Goal: Download file/media

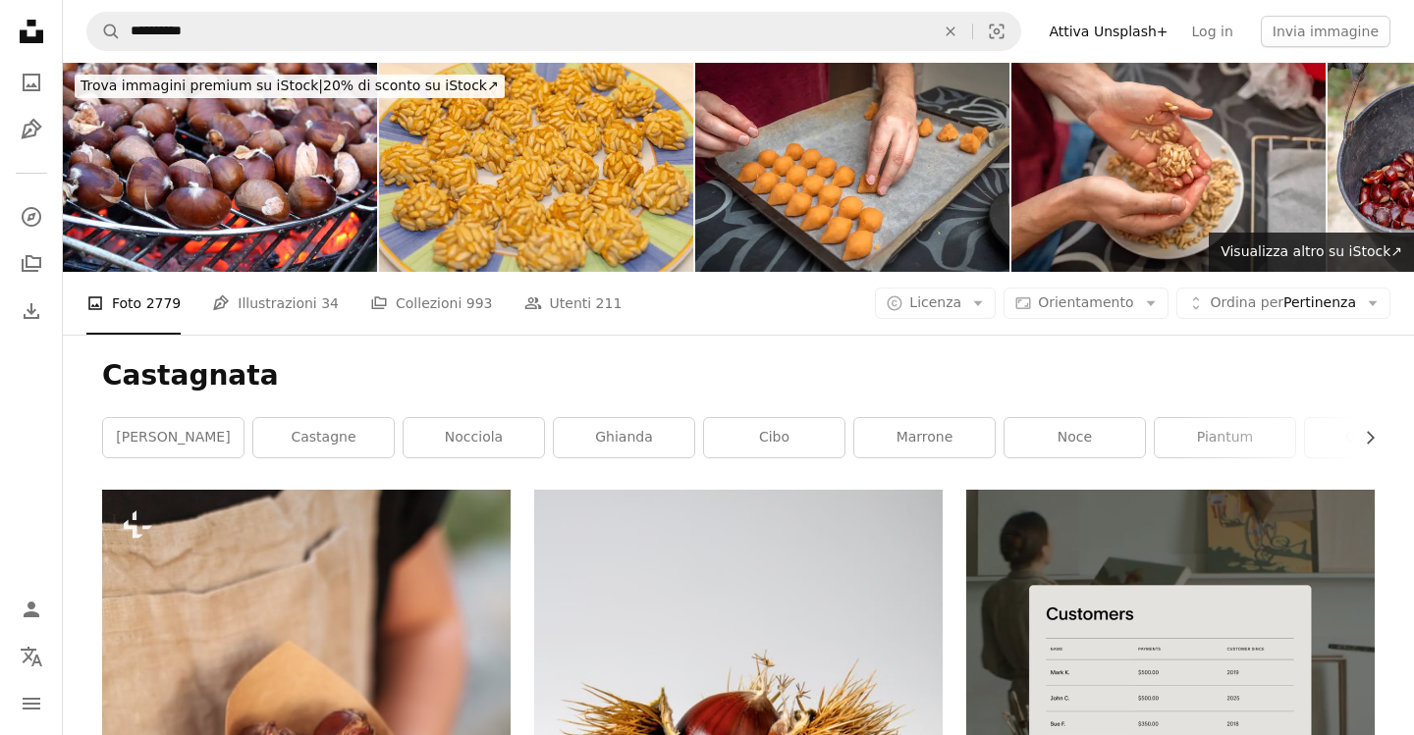
scroll to position [667, 0]
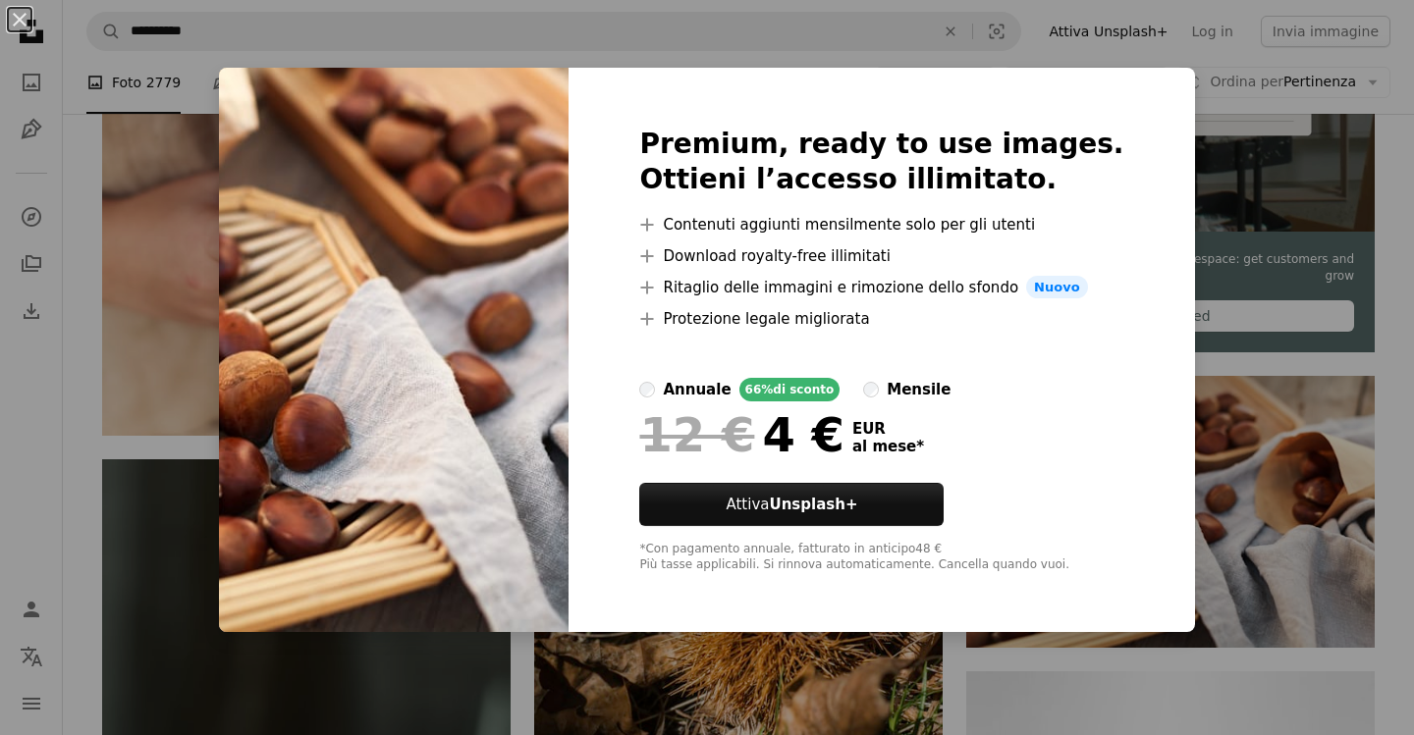
click at [1265, 296] on div "An X shape Premium, ready to use images. Ottieni l’accesso illimitato. A plus s…" at bounding box center [707, 367] width 1414 height 735
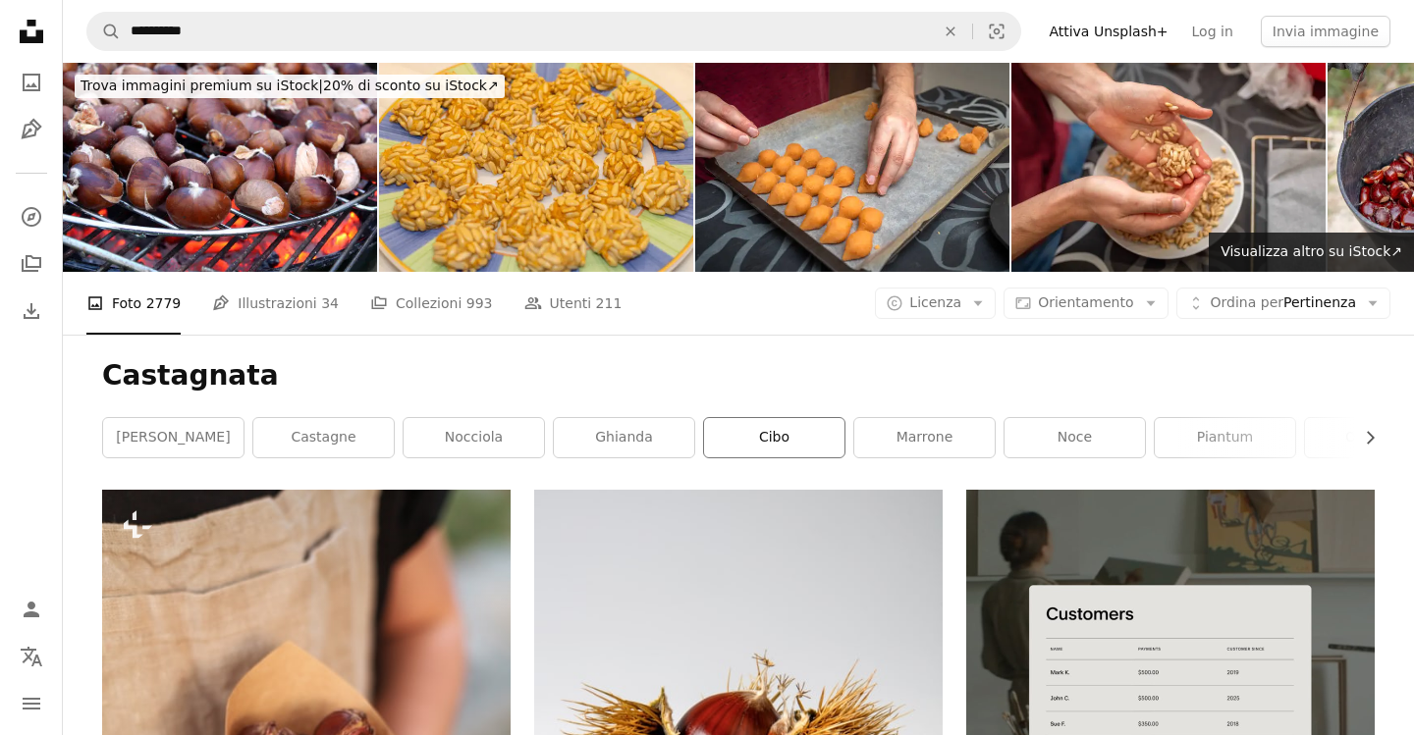
scroll to position [0, 0]
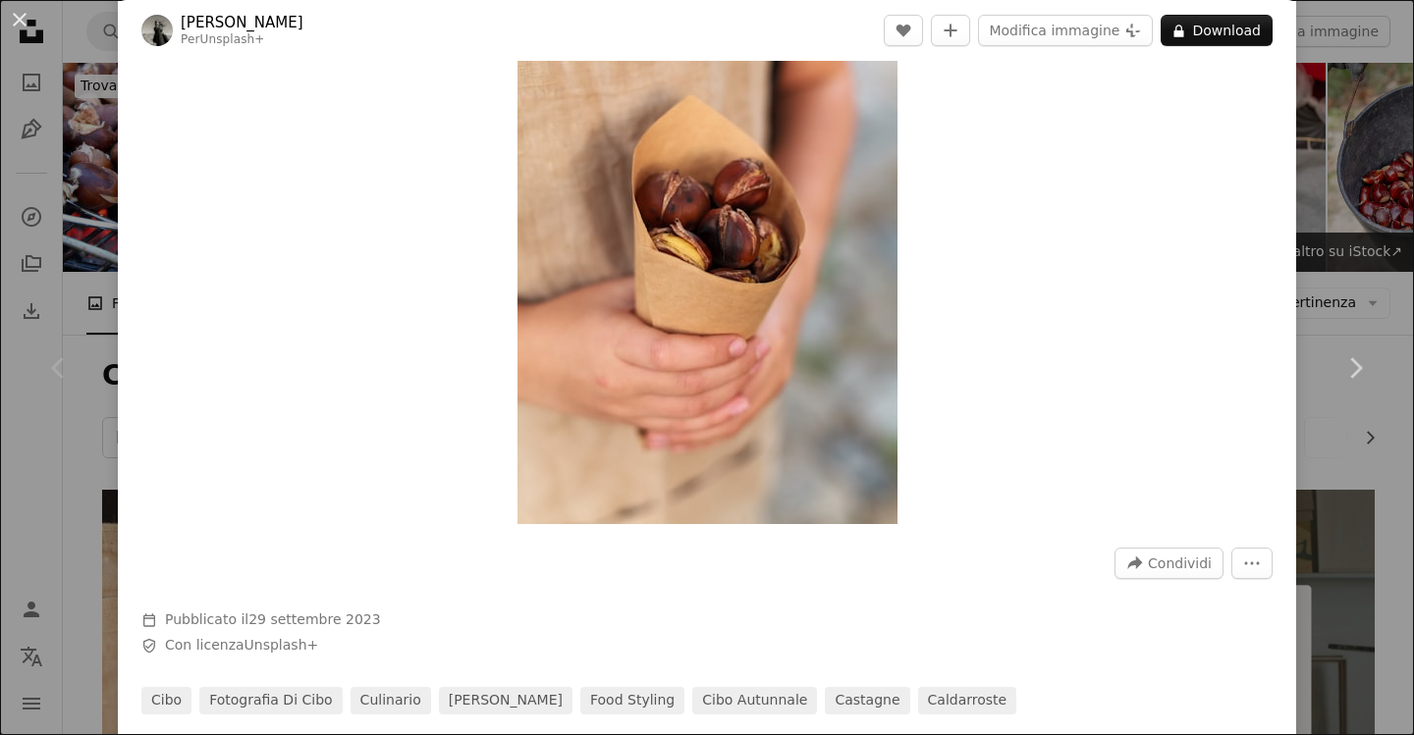
scroll to position [423, 0]
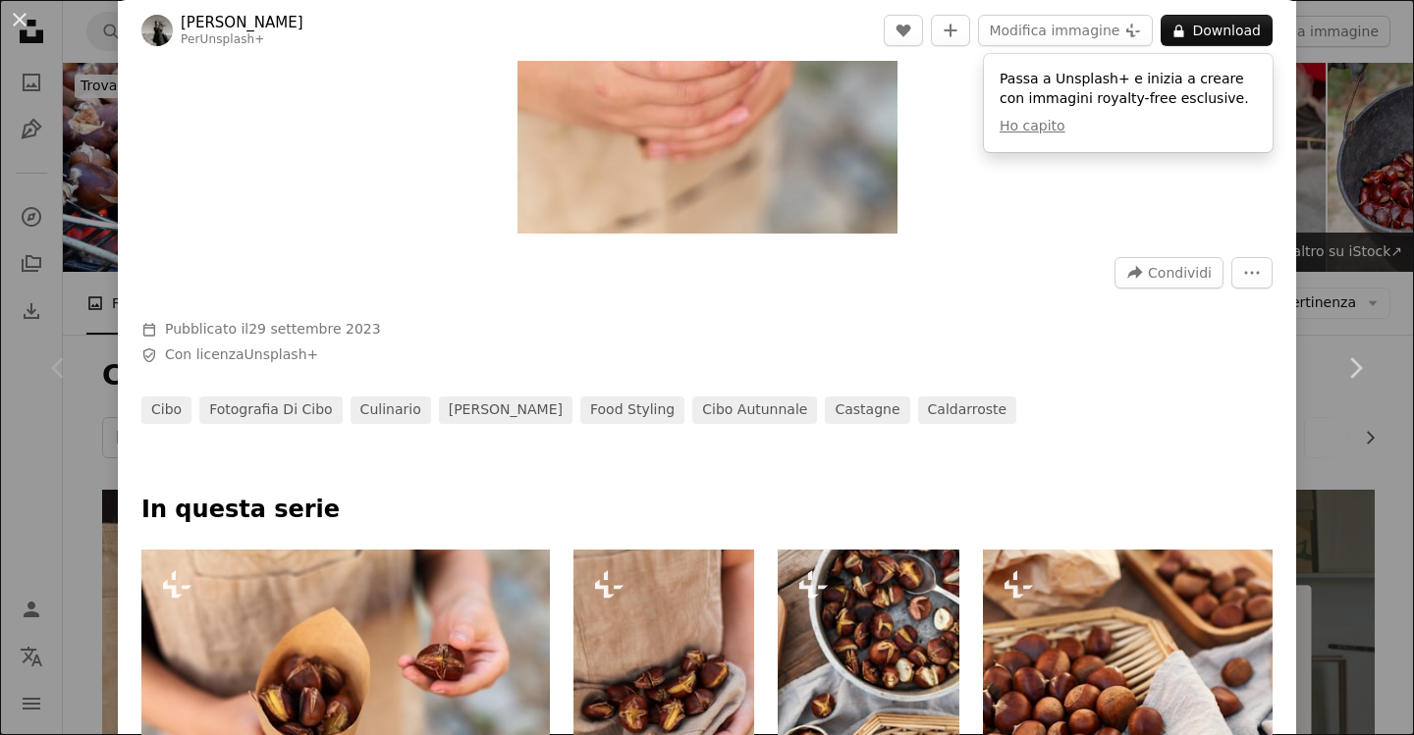
click at [68, 248] on div "An X shape Chevron left Chevron right [PERSON_NAME] Light Per Unsplash+ A heart…" at bounding box center [707, 367] width 1414 height 735
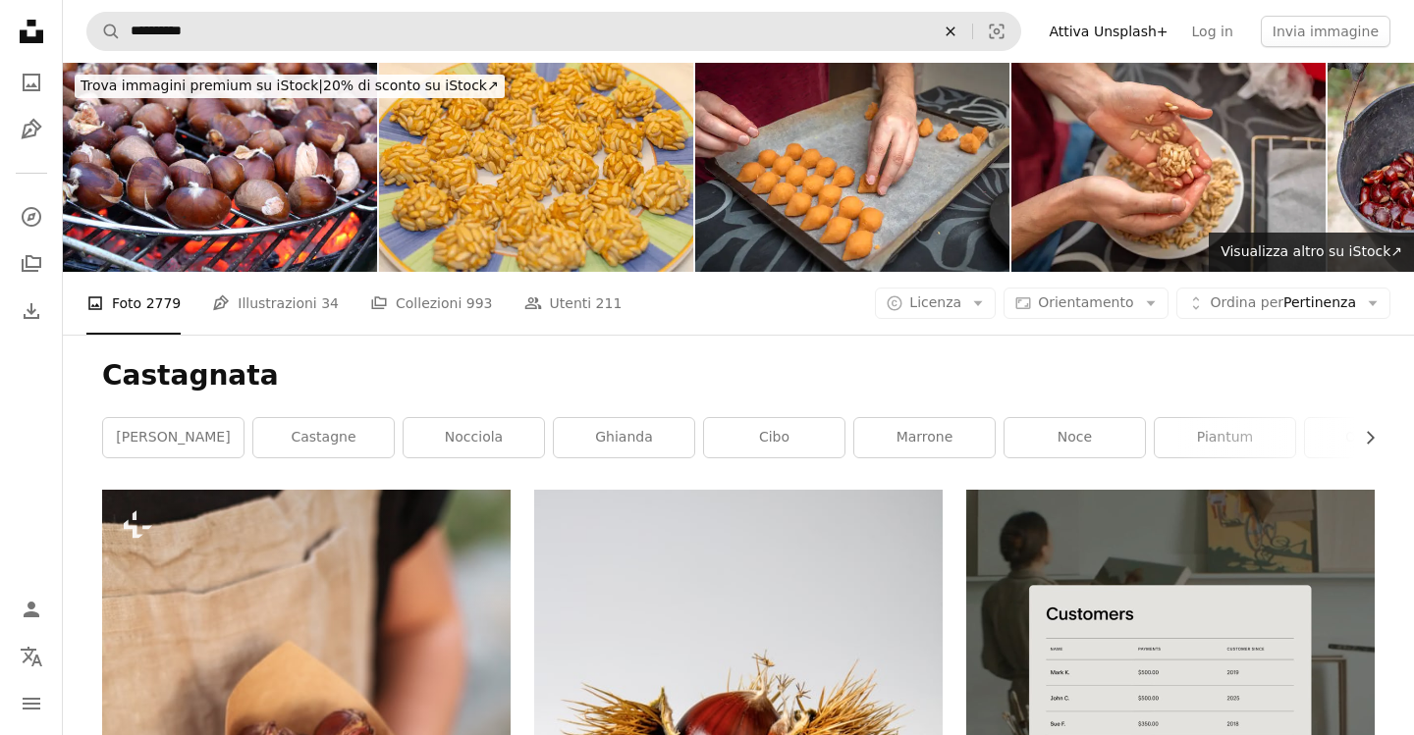
click at [968, 31] on icon "An X shape" at bounding box center [950, 32] width 43 height 16
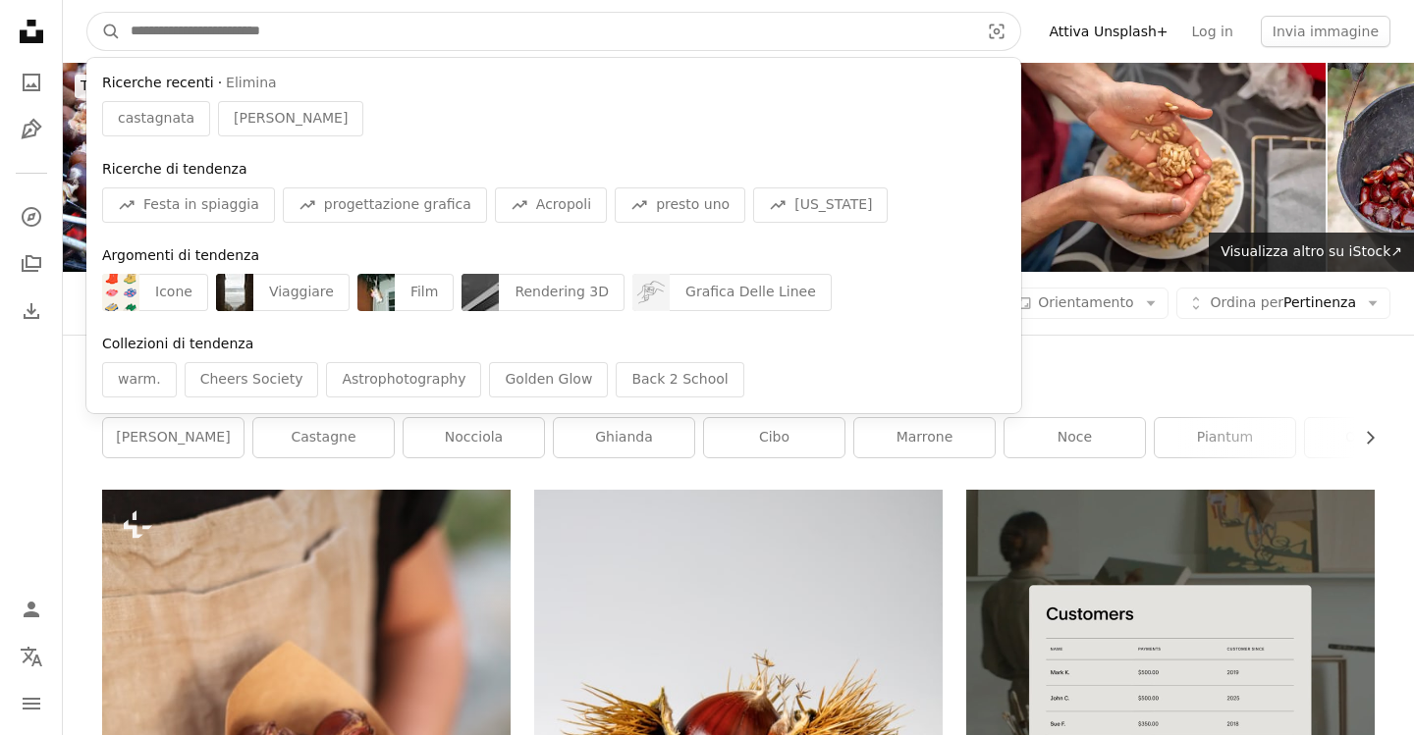
paste input "********"
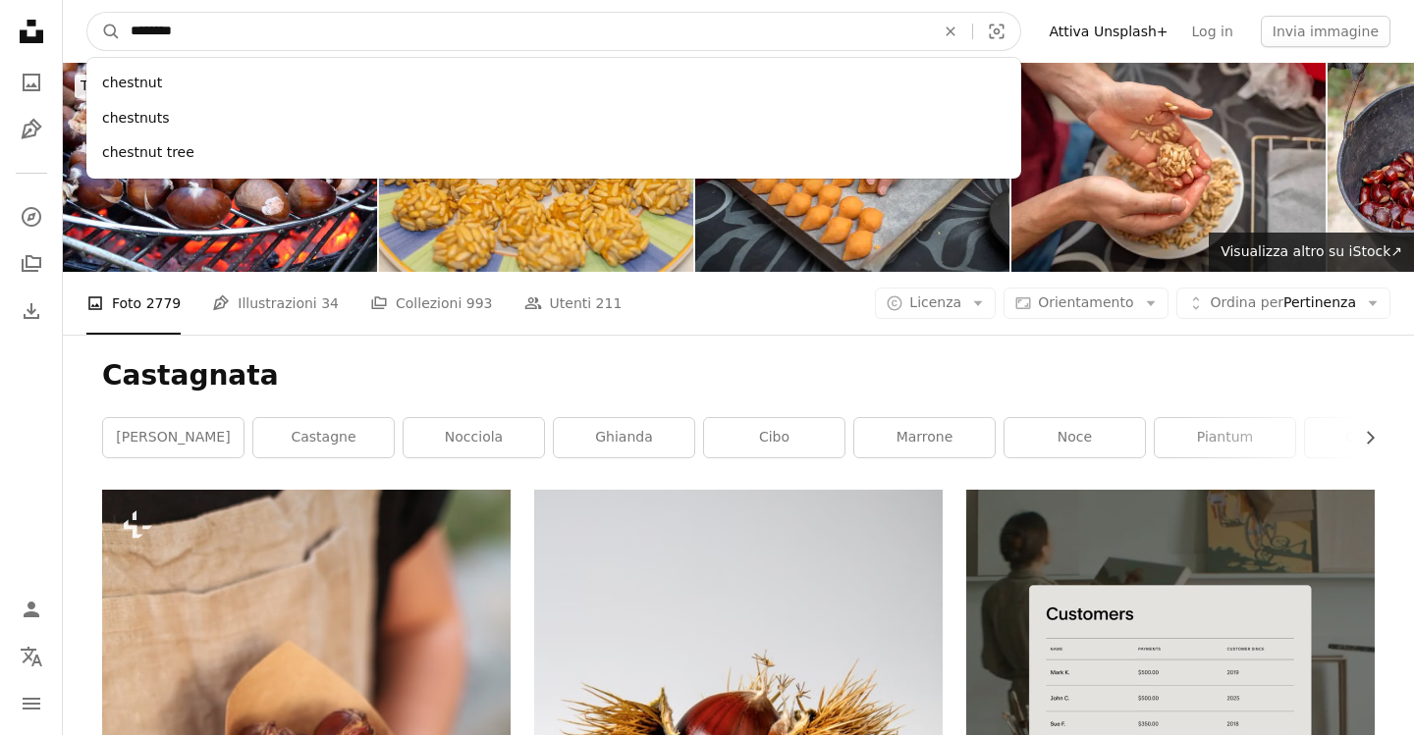
type input "********"
click at [104, 31] on button "A magnifying glass" at bounding box center [103, 31] width 33 height 37
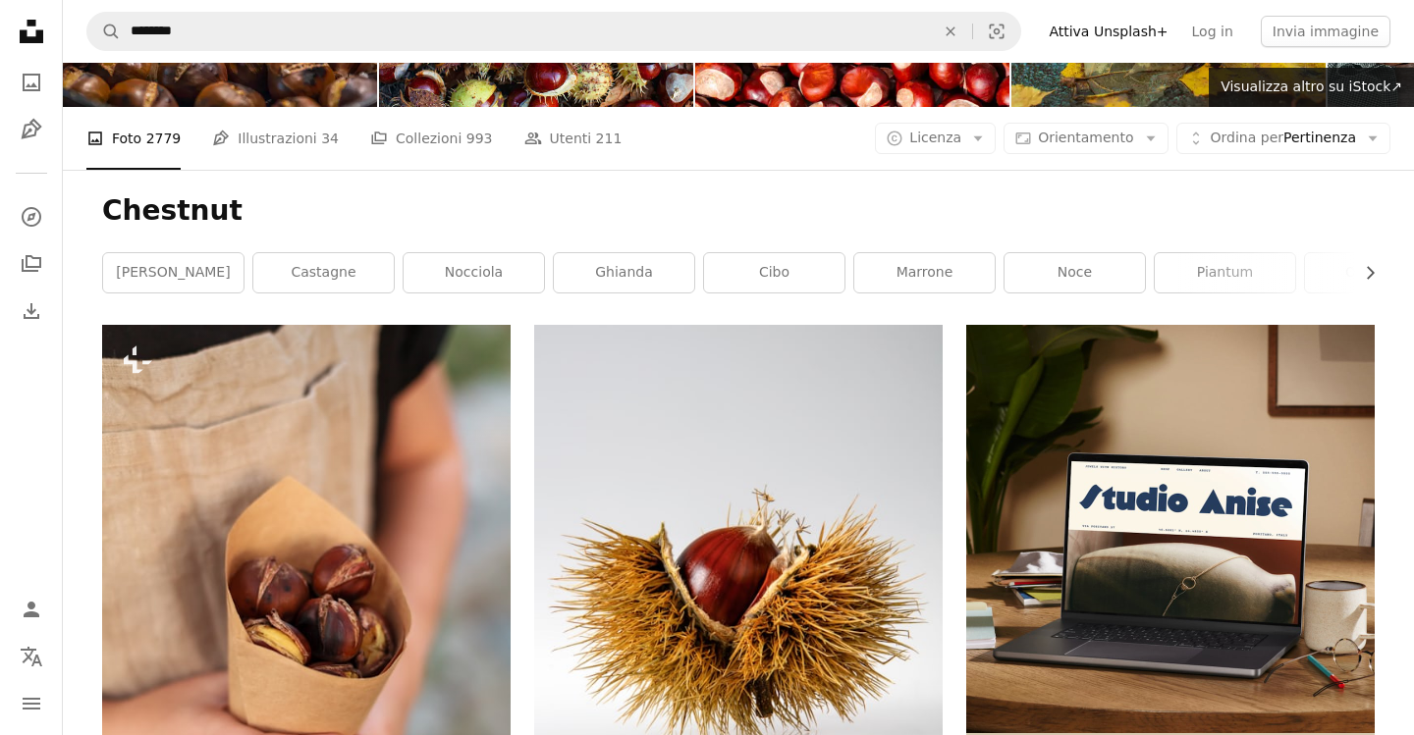
scroll to position [180, 0]
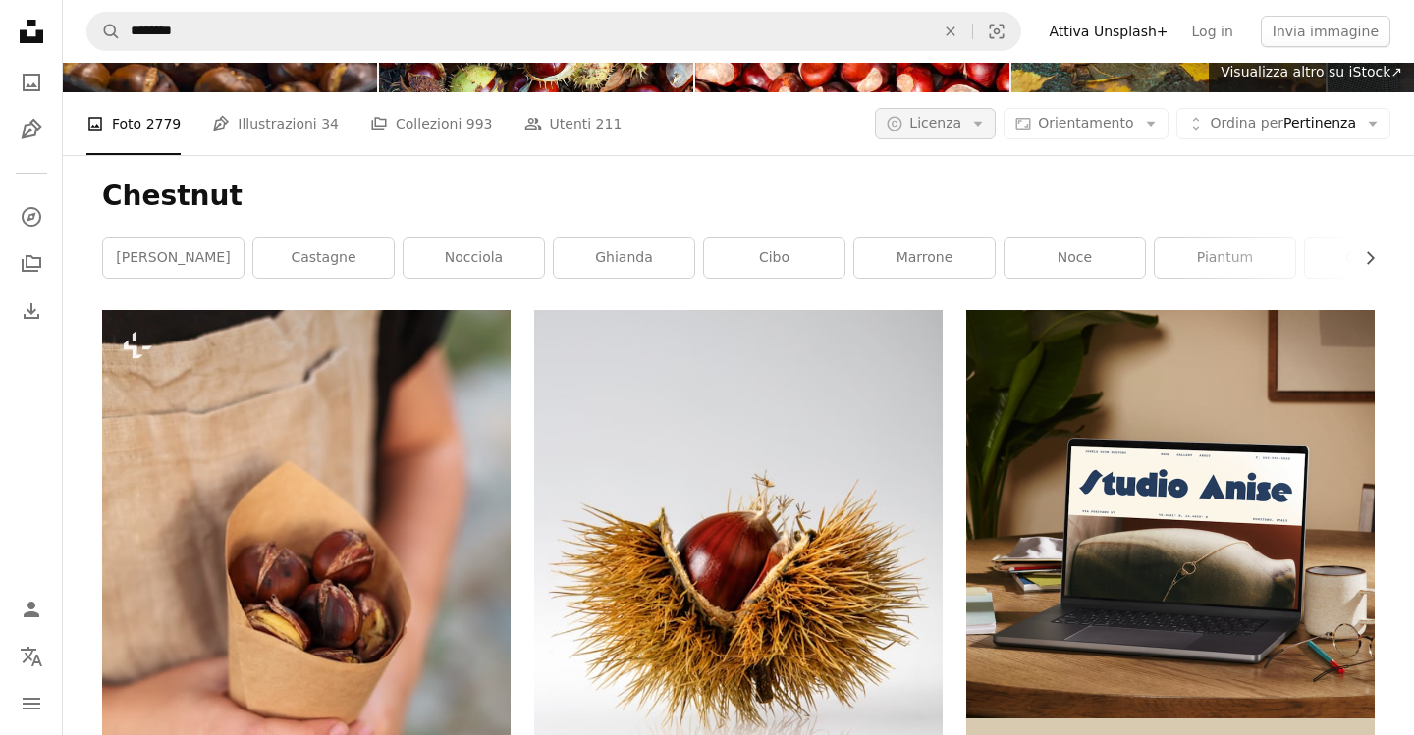
click at [961, 118] on span "Licenza" at bounding box center [935, 123] width 52 height 16
click at [959, 272] on span "Gratuita" at bounding box center [989, 280] width 120 height 20
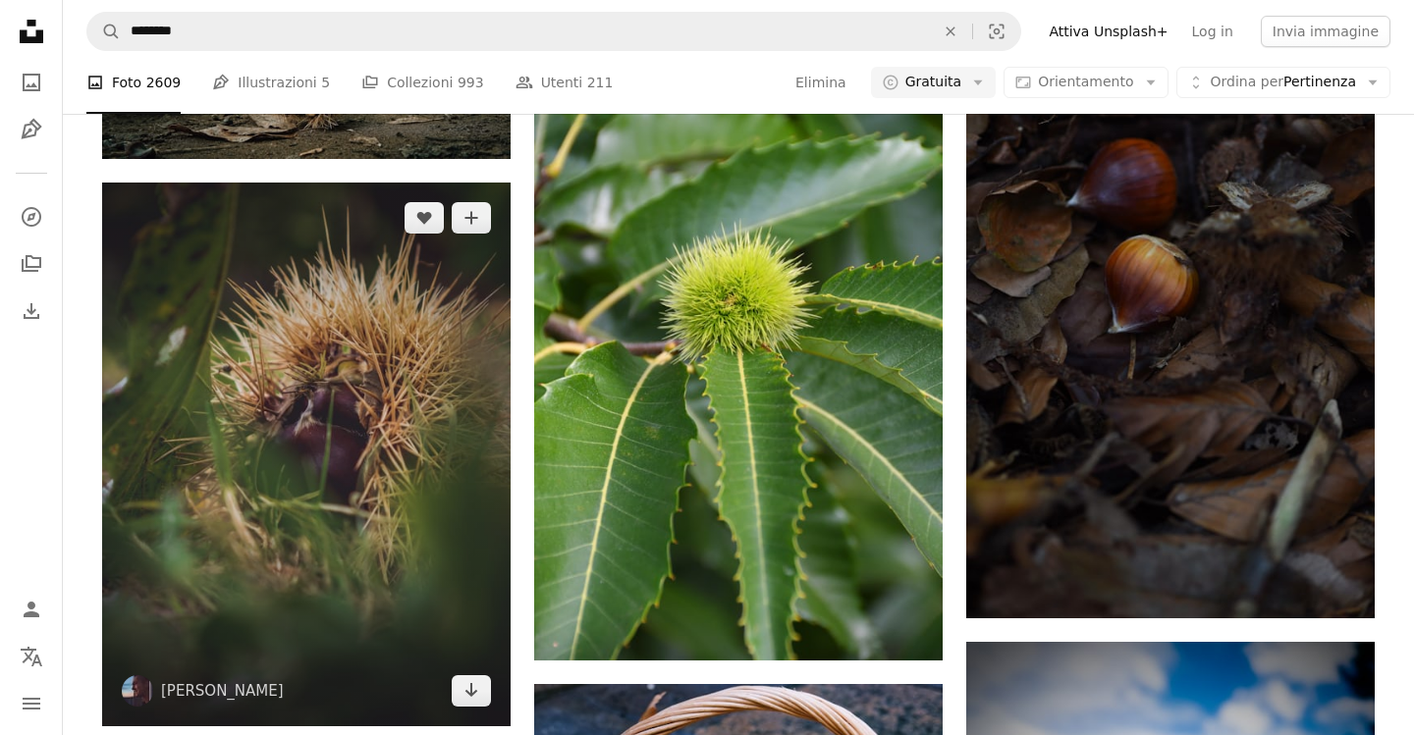
scroll to position [4817, 0]
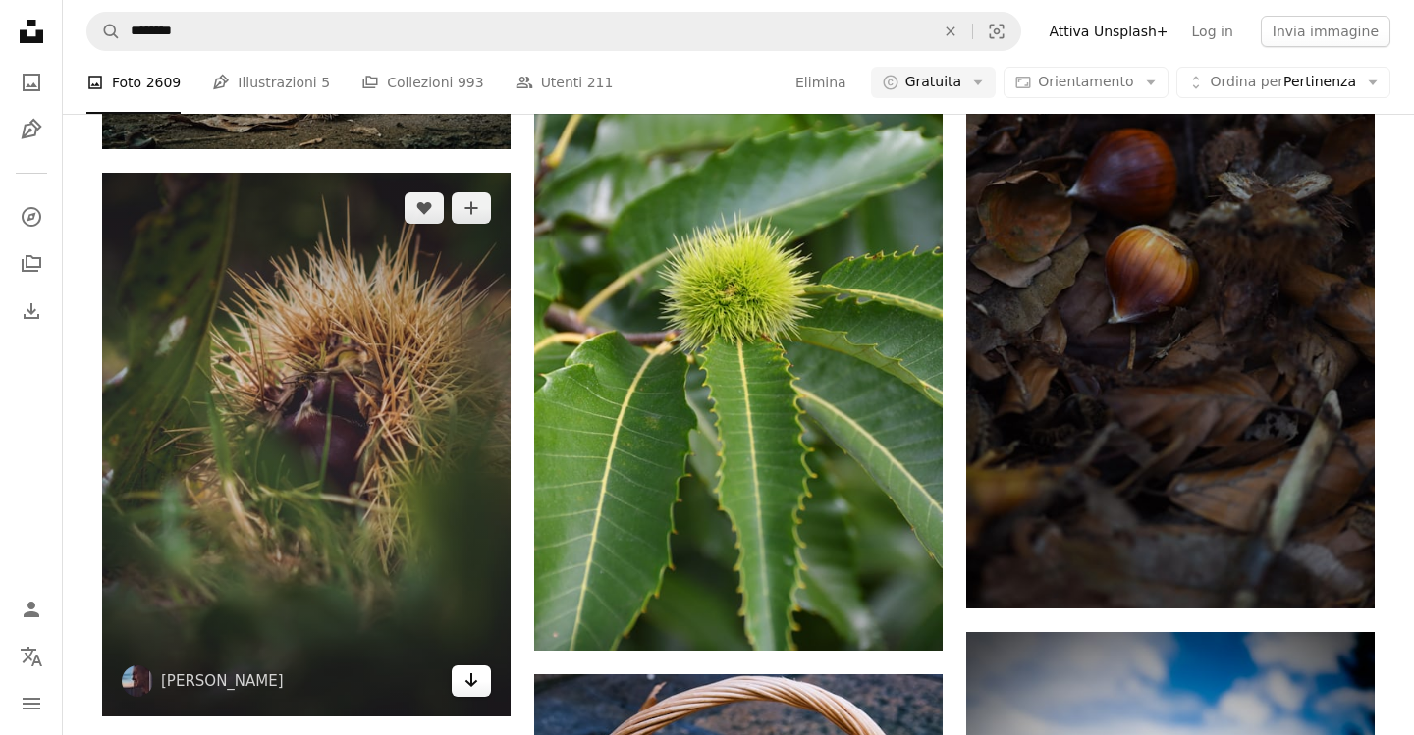
click at [473, 676] on icon "Arrow pointing down" at bounding box center [471, 681] width 16 height 24
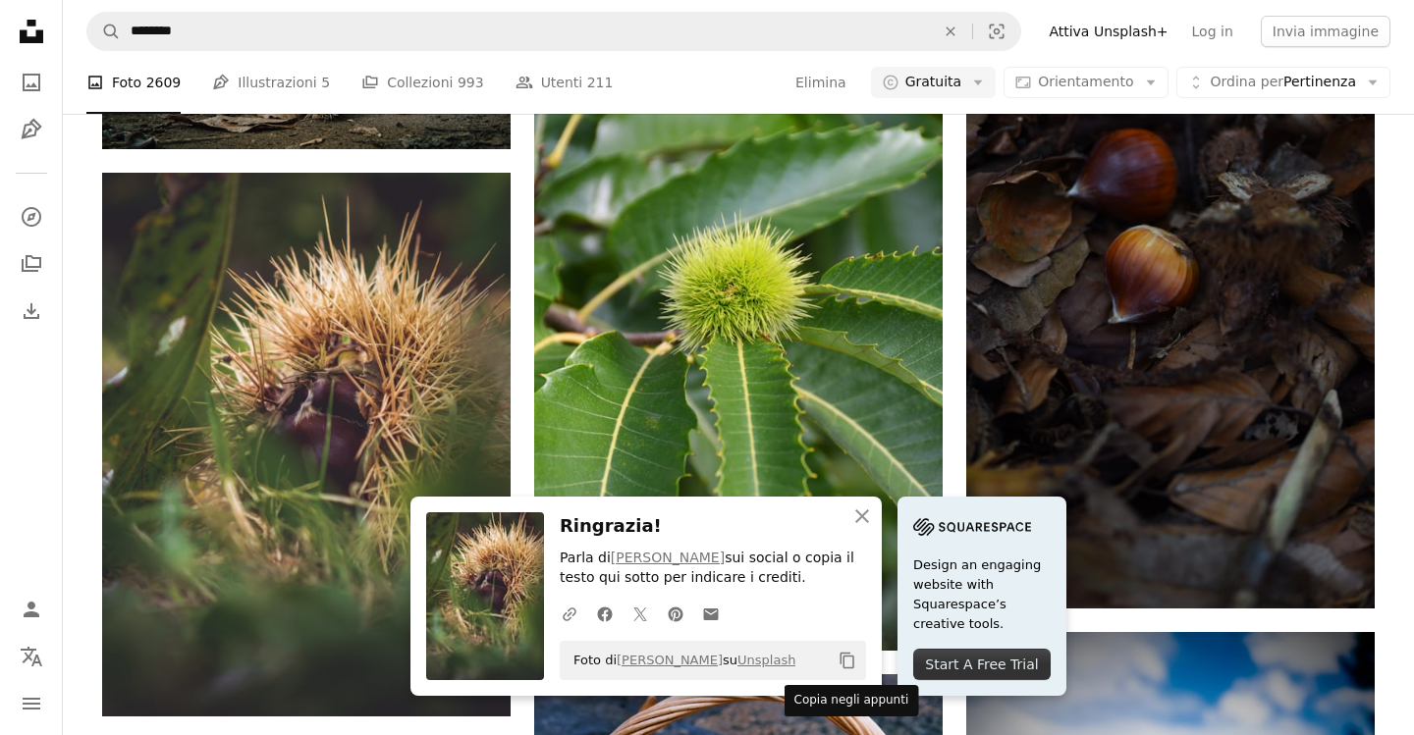
click at [839, 657] on icon "Copy content" at bounding box center [847, 661] width 18 height 18
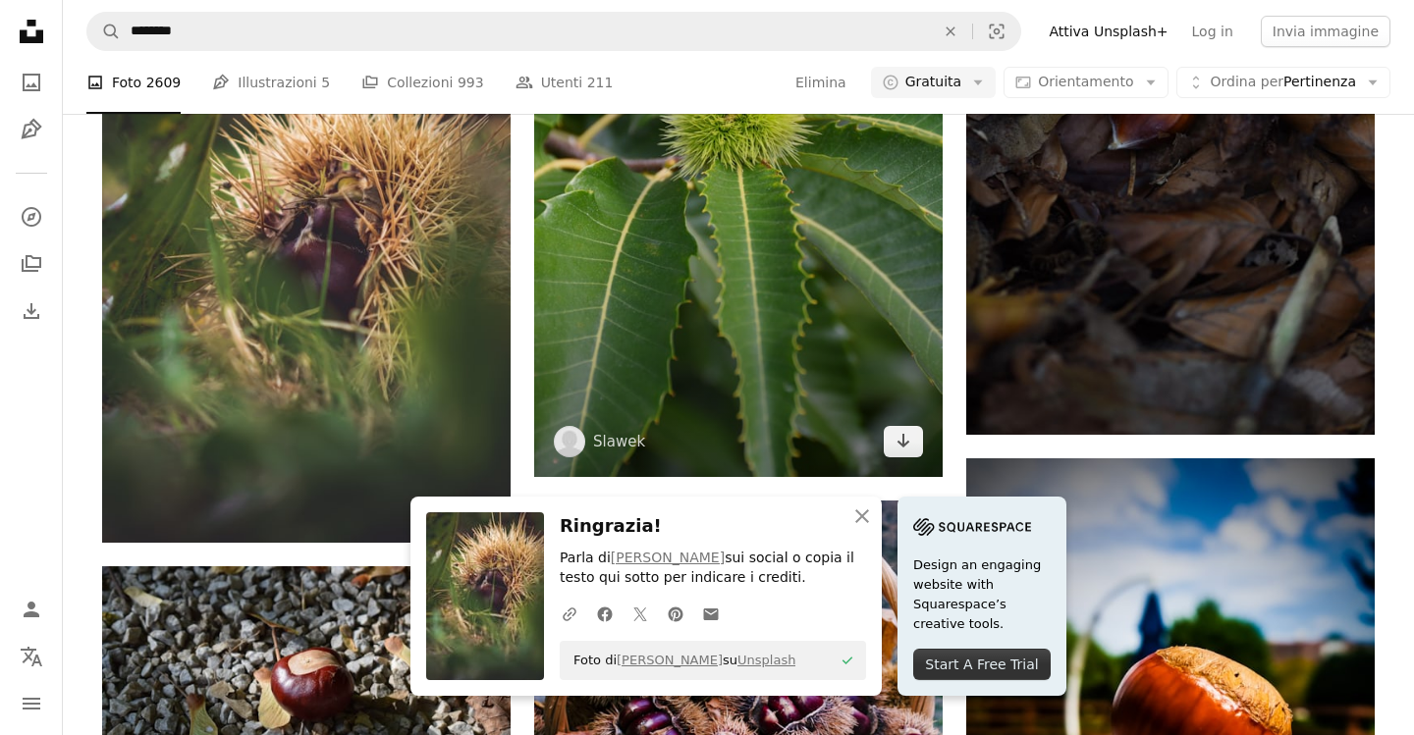
scroll to position [5358, 0]
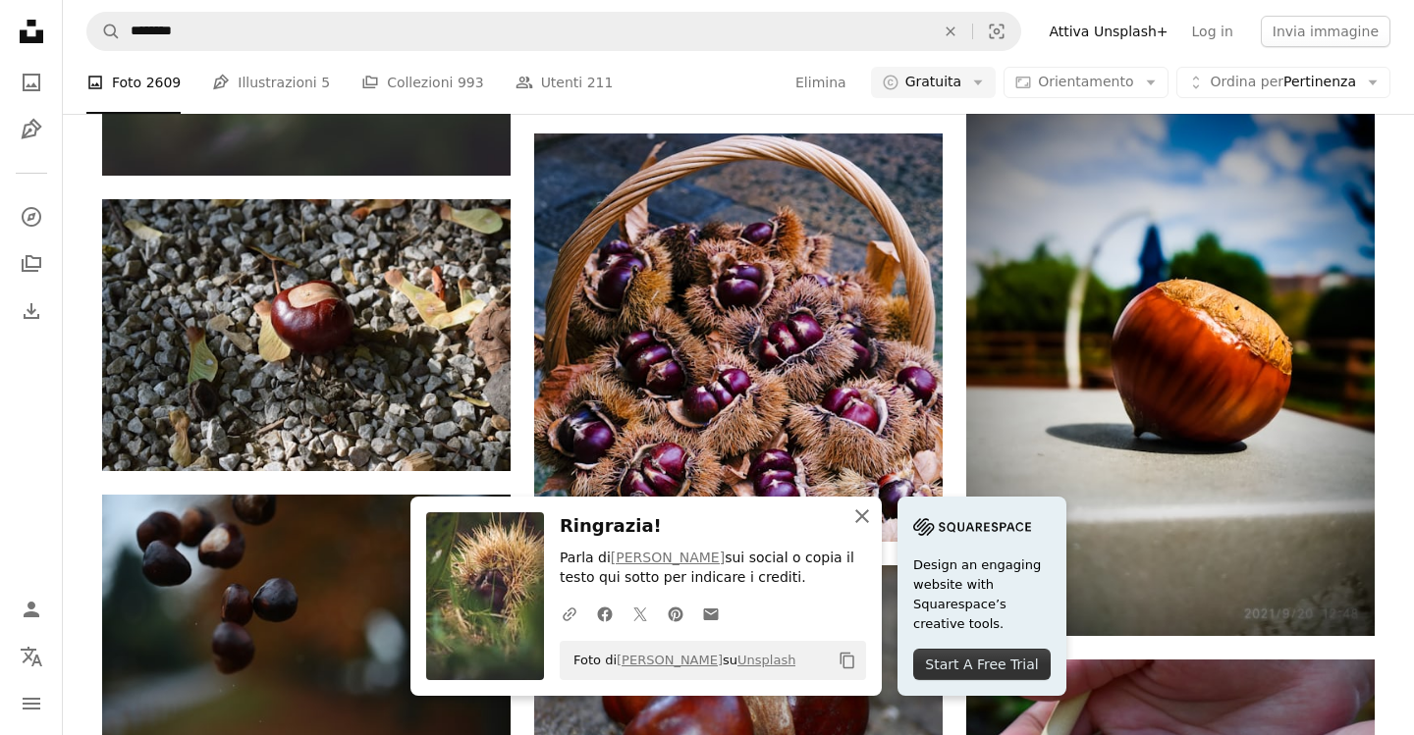
click at [866, 523] on icon "button" at bounding box center [862, 517] width 14 height 14
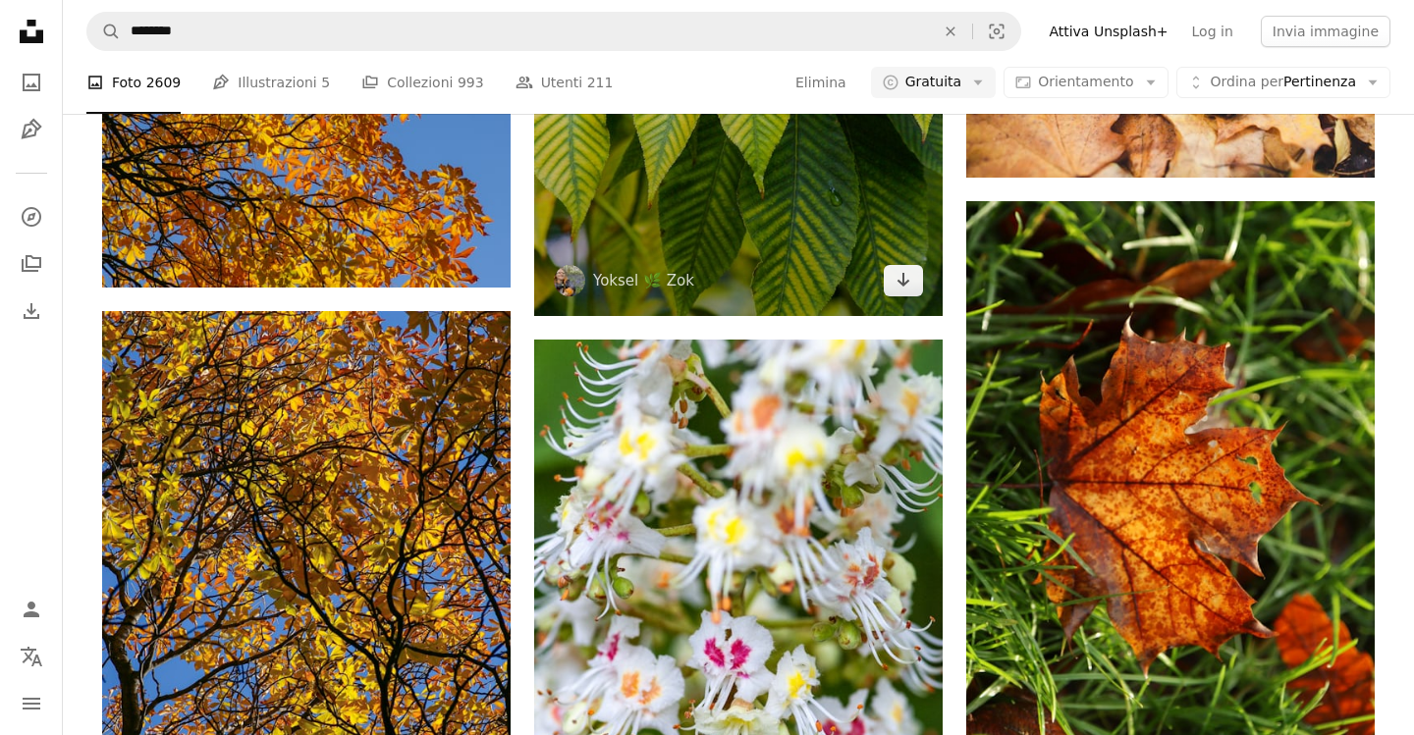
scroll to position [12276, 0]
